Goal: Transaction & Acquisition: Purchase product/service

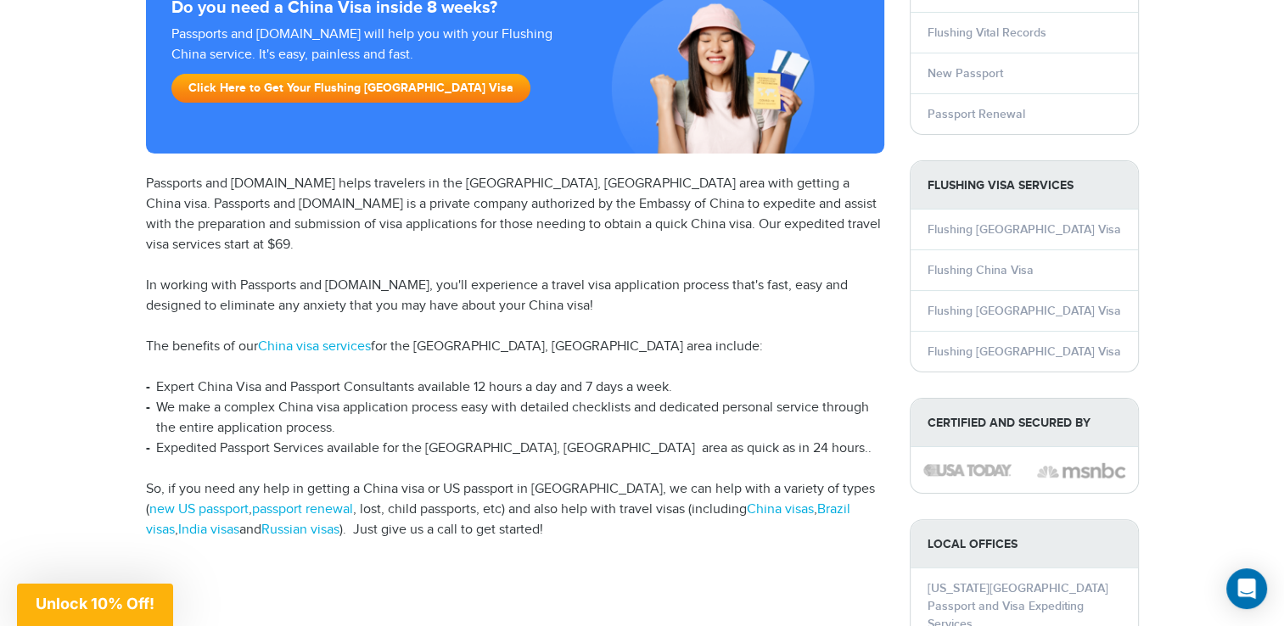
scroll to position [291, 0]
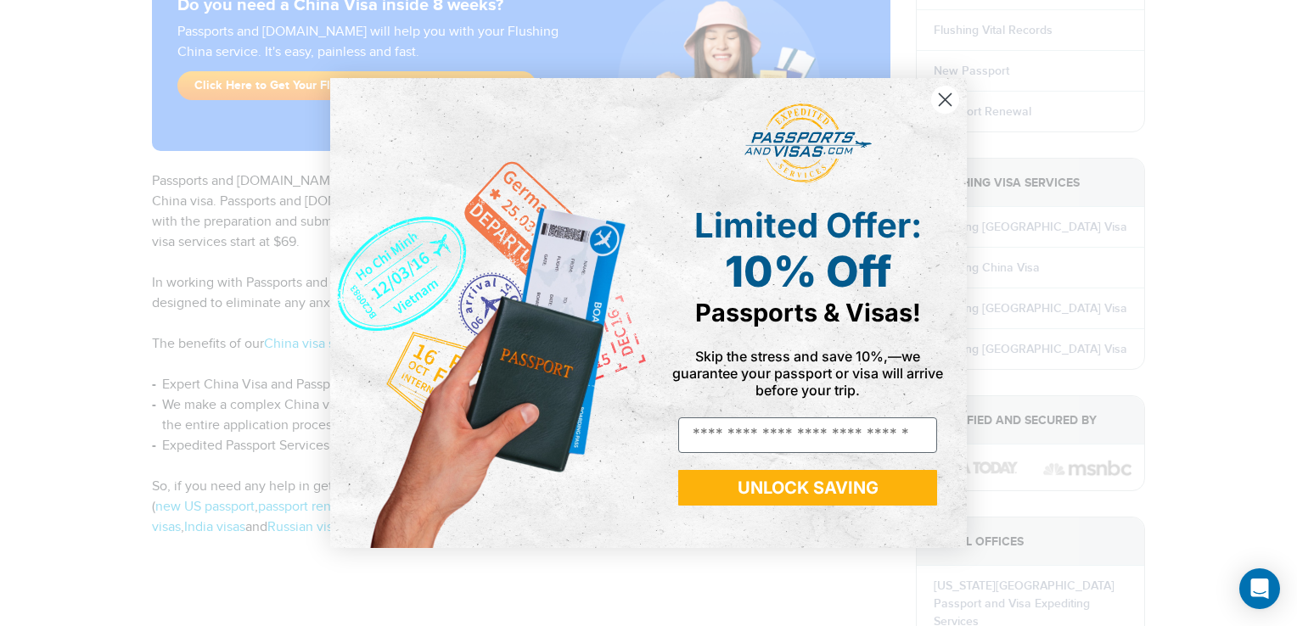
click at [940, 103] on circle "Close dialog" at bounding box center [945, 100] width 28 height 28
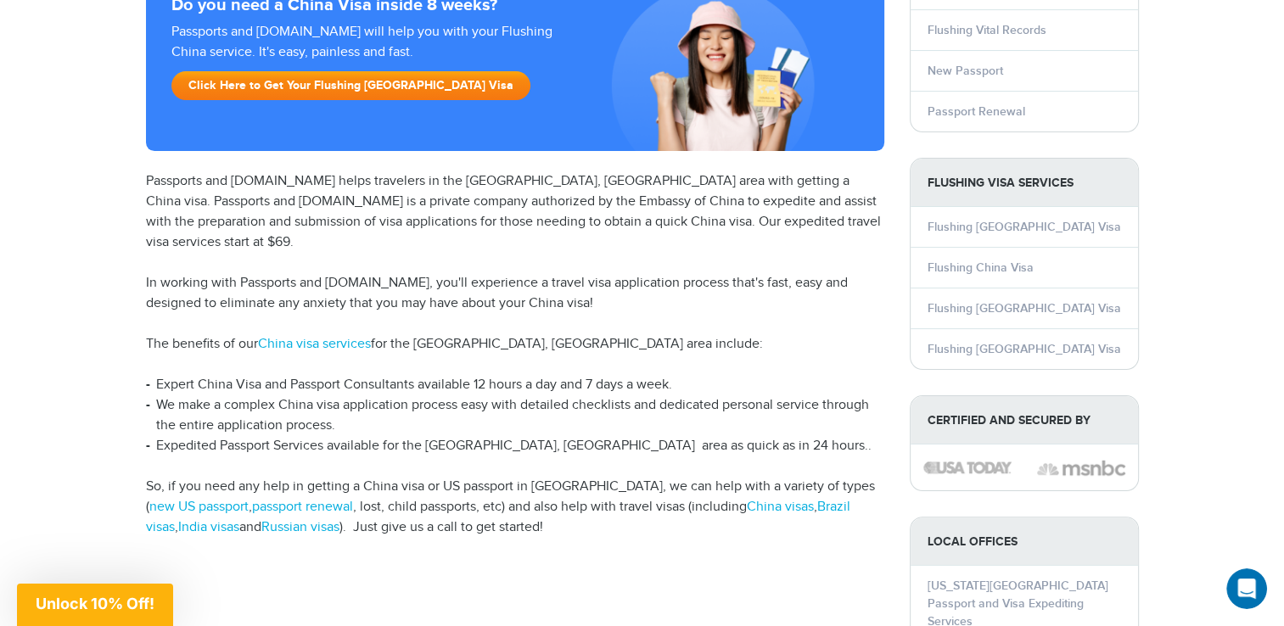
scroll to position [0, 0]
click at [284, 93] on link "Click Here to Get Your Flushing China Visa" at bounding box center [350, 85] width 359 height 29
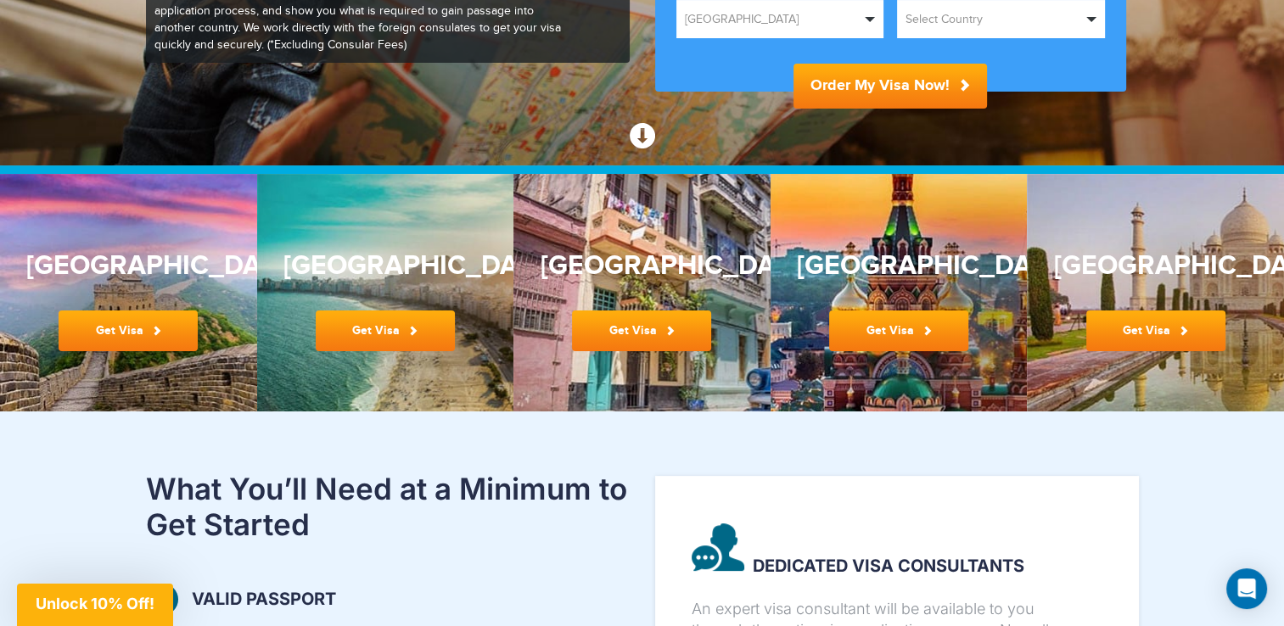
scroll to position [316, 0]
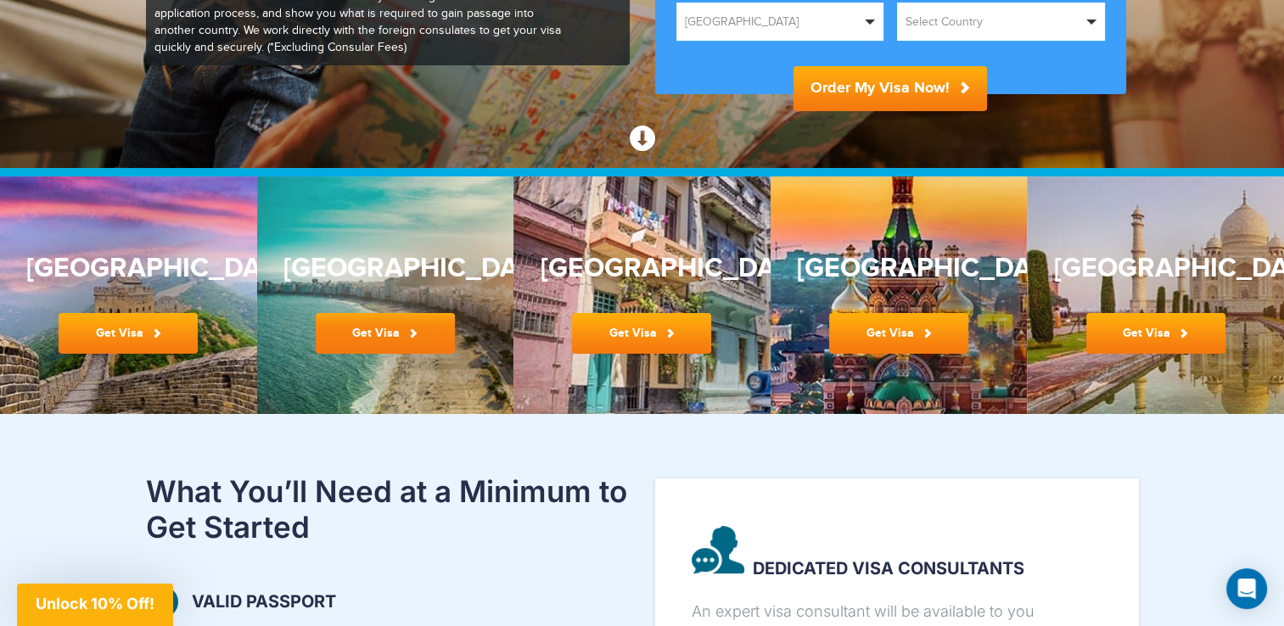
click at [373, 326] on link "Get Visa" at bounding box center [385, 333] width 139 height 41
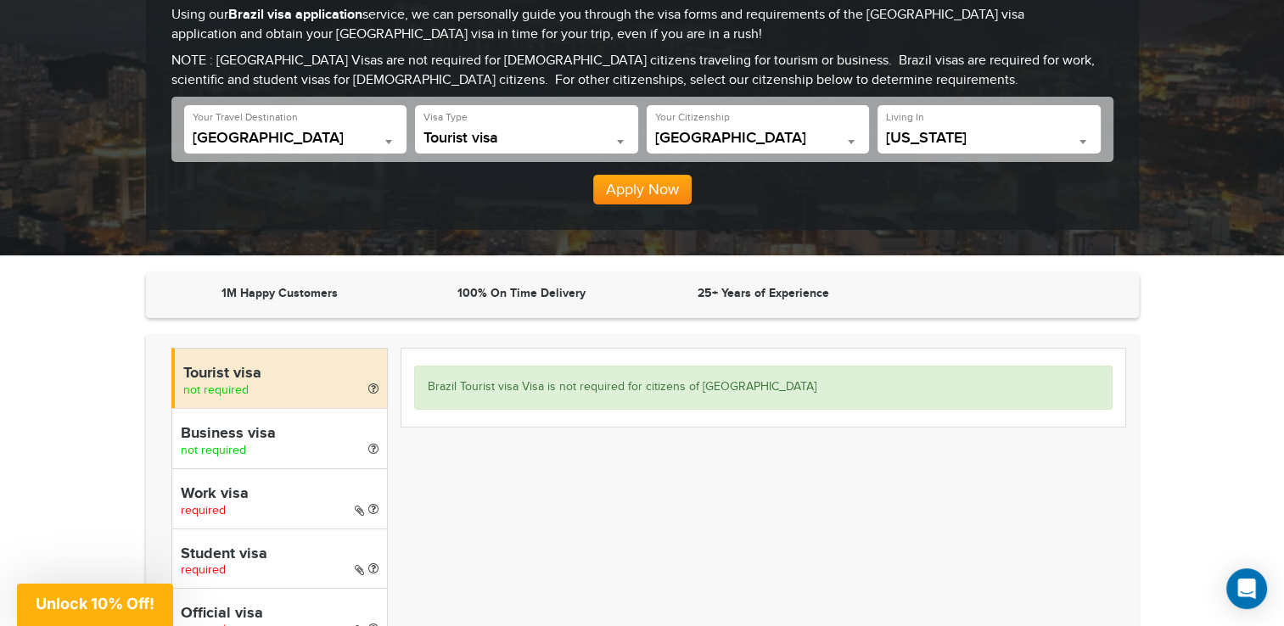
scroll to position [304, 0]
